Goal: Task Accomplishment & Management: Complete application form

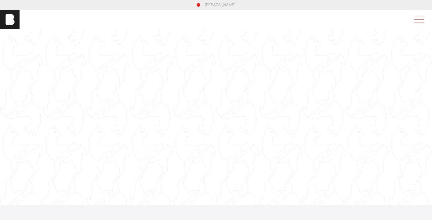
click at [416, 21] on span at bounding box center [418, 19] width 14 height 11
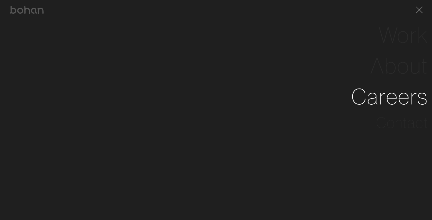
click at [388, 102] on link "Careers" at bounding box center [389, 96] width 77 height 31
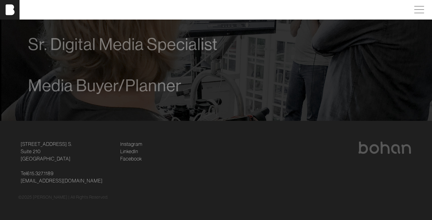
scroll to position [471, 0]
drag, startPoint x: 18, startPoint y: 141, endPoint x: 48, endPoint y: 151, distance: 31.5
click at [48, 151] on div "[STREET_ADDRESS] [STREET_ADDRESS] Tel [PHONE_NUMBER] [EMAIL_ADDRESS][DOMAIN_NAM…" at bounding box center [66, 163] width 99 height 44
copy link "[STREET_ADDRESS] S. Suite 210"
drag, startPoint x: 74, startPoint y: 157, endPoint x: 8, endPoint y: 146, distance: 67.6
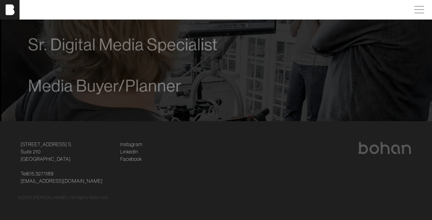
click at [8, 146] on footer "[STREET_ADDRESS] [STREET_ADDRESS] Tel [PHONE_NUMBER] [EMAIL_ADDRESS][DOMAIN_NAM…" at bounding box center [216, 170] width 432 height 99
click at [26, 151] on link "[STREET_ADDRESS] [STREET_ADDRESS]" at bounding box center [46, 152] width 51 height 22
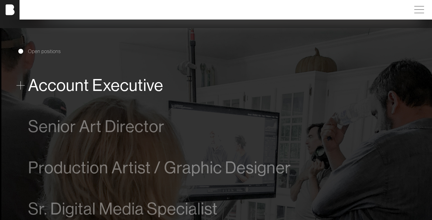
click at [127, 86] on span "Account Executive" at bounding box center [95, 85] width 135 height 19
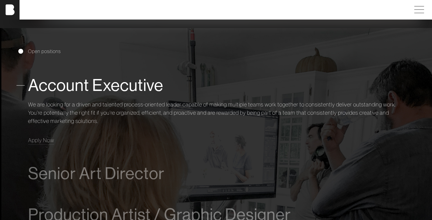
scroll to position [347, 0]
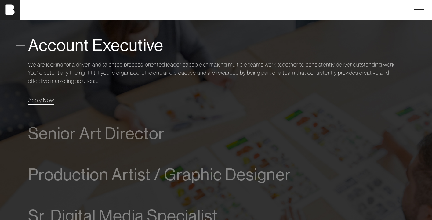
click at [46, 100] on span "Apply Now" at bounding box center [41, 100] width 26 height 7
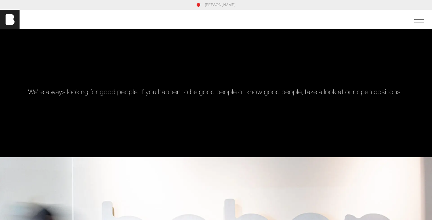
scroll to position [0, 0]
